Goal: Check status: Check status

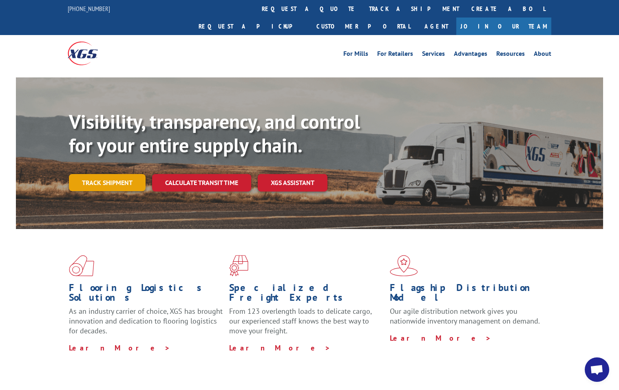
click at [114, 174] on link "Track shipment" at bounding box center [107, 182] width 77 height 17
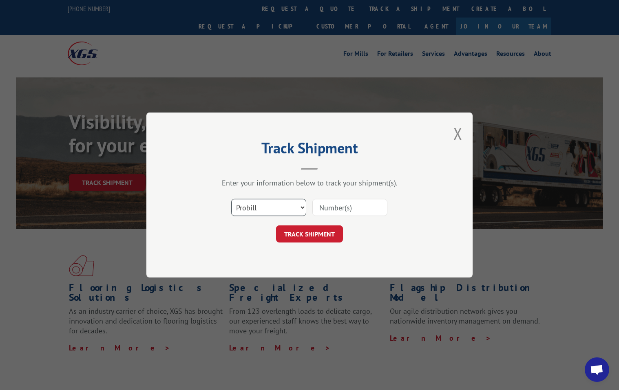
click at [300, 208] on select "Select category... Probill BOL PO" at bounding box center [268, 207] width 75 height 17
select select "po"
click at [231, 199] on select "Select category... Probill BOL PO" at bounding box center [268, 207] width 75 height 17
click at [323, 212] on input at bounding box center [349, 207] width 75 height 17
type input "KAN0003085"
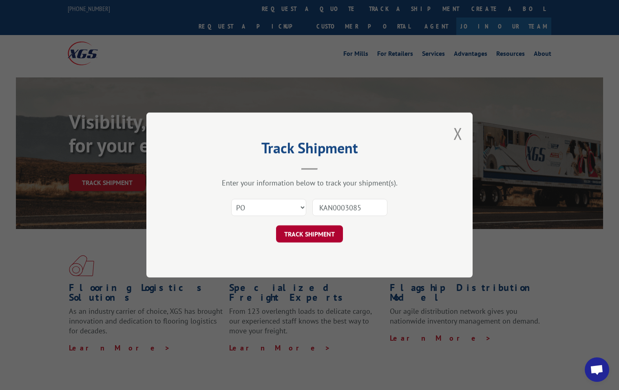
click at [313, 234] on button "TRACK SHIPMENT" at bounding box center [309, 234] width 67 height 17
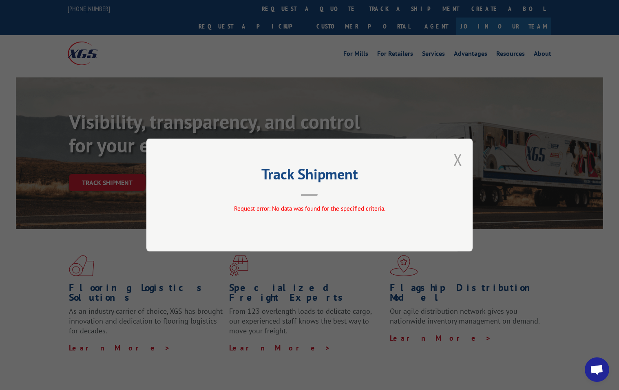
click at [458, 159] on button "Close modal" at bounding box center [457, 160] width 9 height 22
